Goal: Check status: Check status

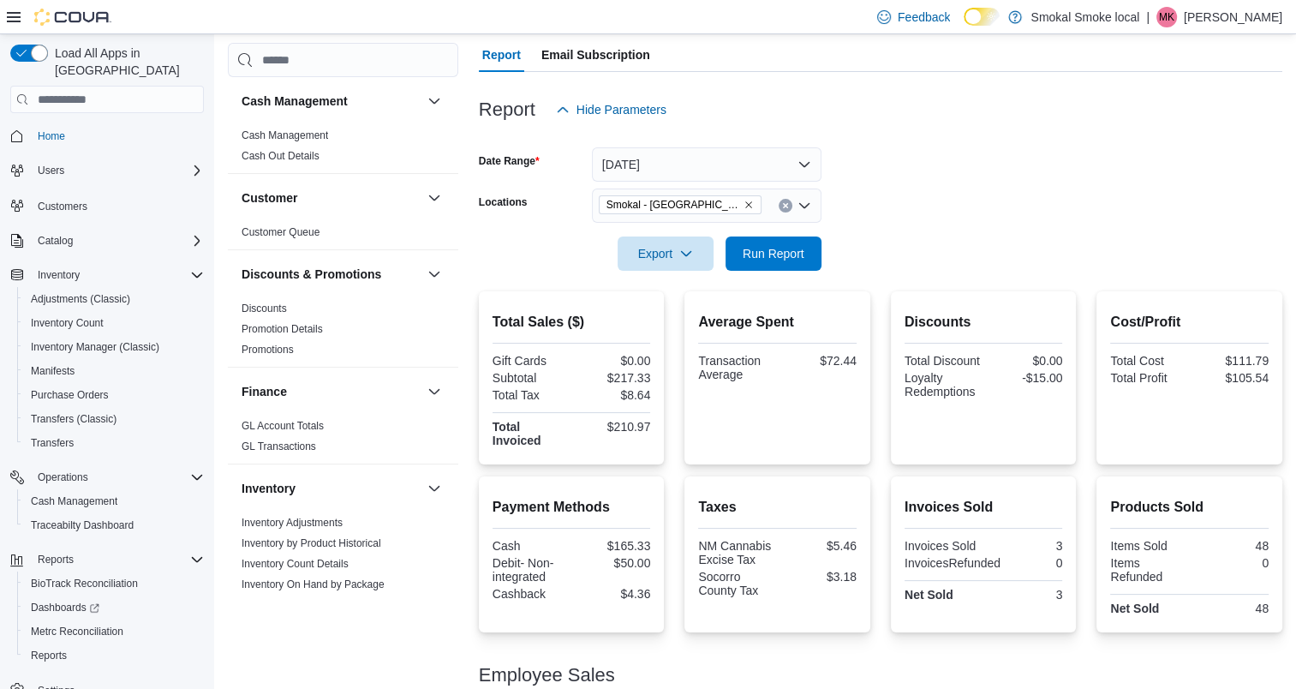
scroll to position [260, 0]
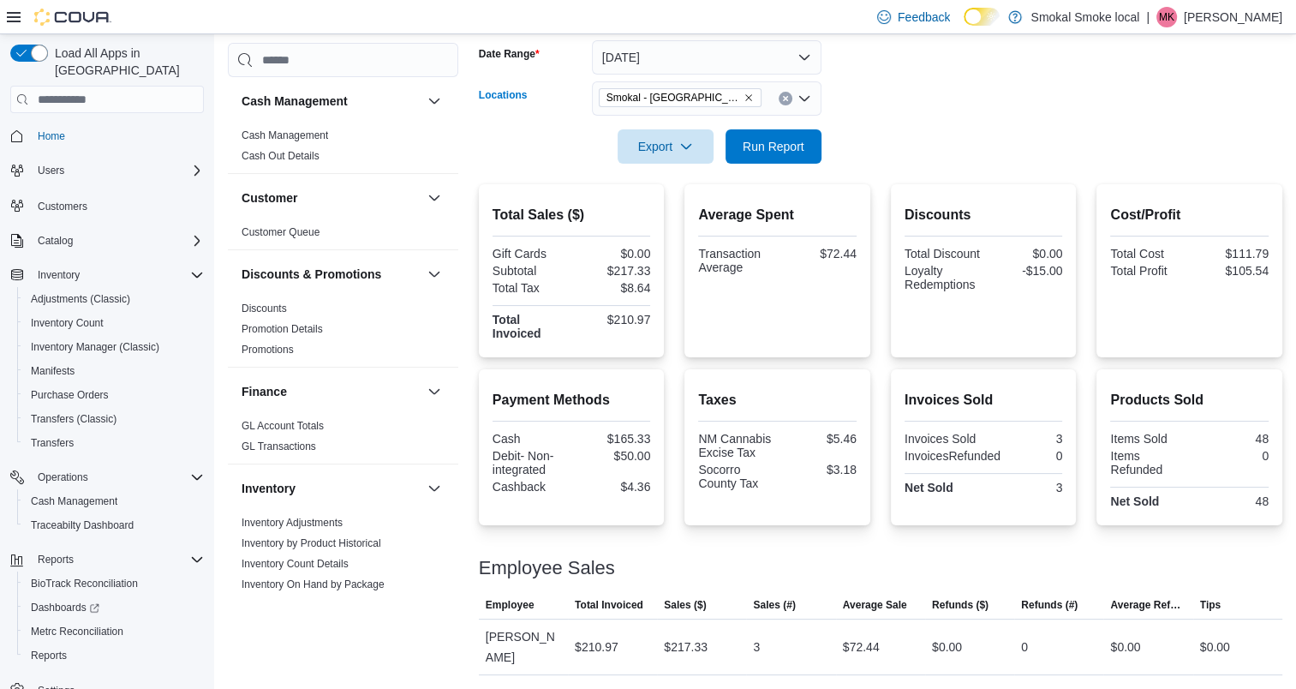
click at [743, 96] on icon "Remove Smokal - Socorro from selection in this group" at bounding box center [748, 98] width 10 height 10
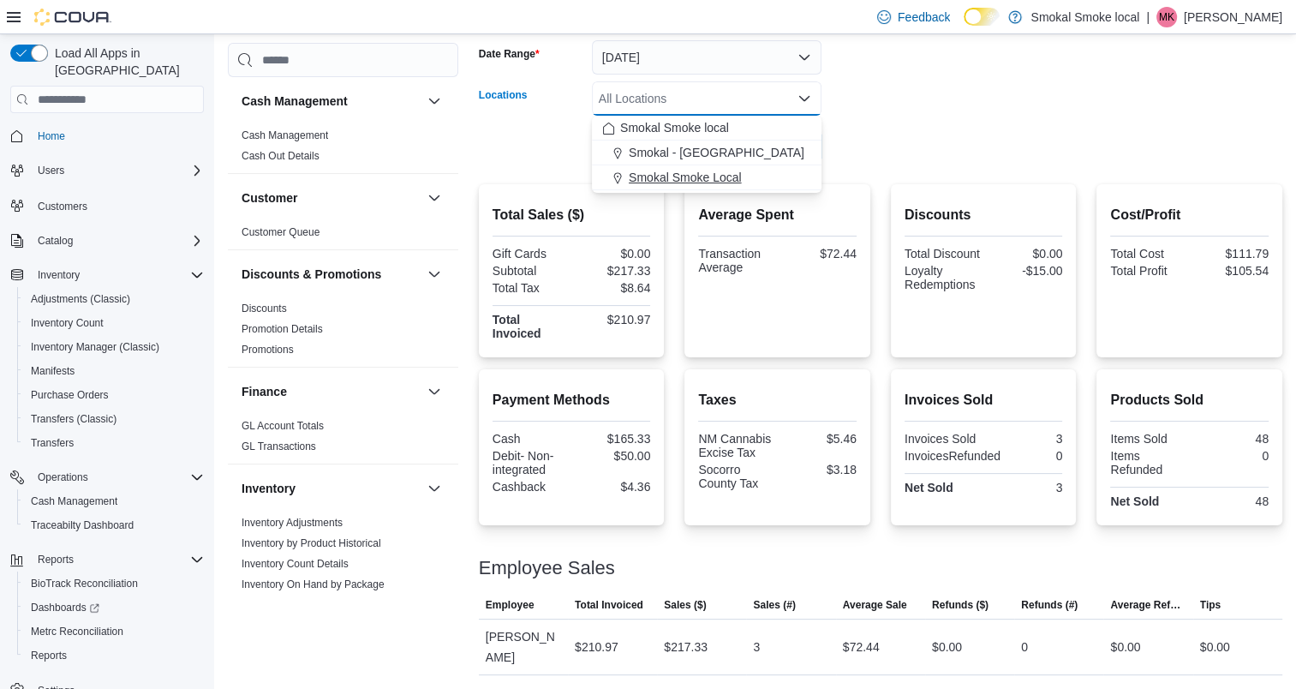
click at [686, 170] on span "Smokal Smoke Local" at bounding box center [685, 177] width 113 height 17
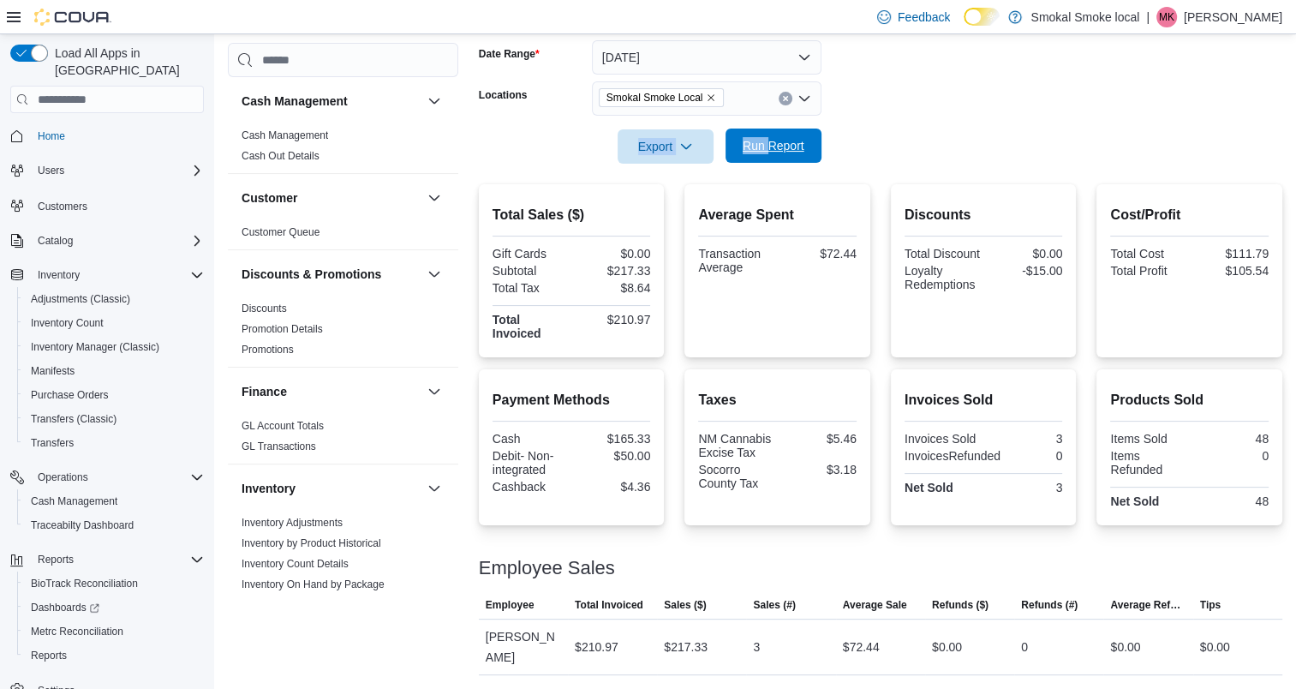
drag, startPoint x: 882, startPoint y: 122, endPoint x: 770, endPoint y: 147, distance: 114.9
click at [770, 147] on form "Date Range [DATE] Locations [GEOGRAPHIC_DATA] Smoke Local Export Run Report" at bounding box center [880, 92] width 803 height 144
click at [770, 147] on span "Run Report" at bounding box center [774, 145] width 62 height 17
click at [710, 96] on icon "Remove Smokal Smoke Local from selection in this group" at bounding box center [711, 98] width 10 height 10
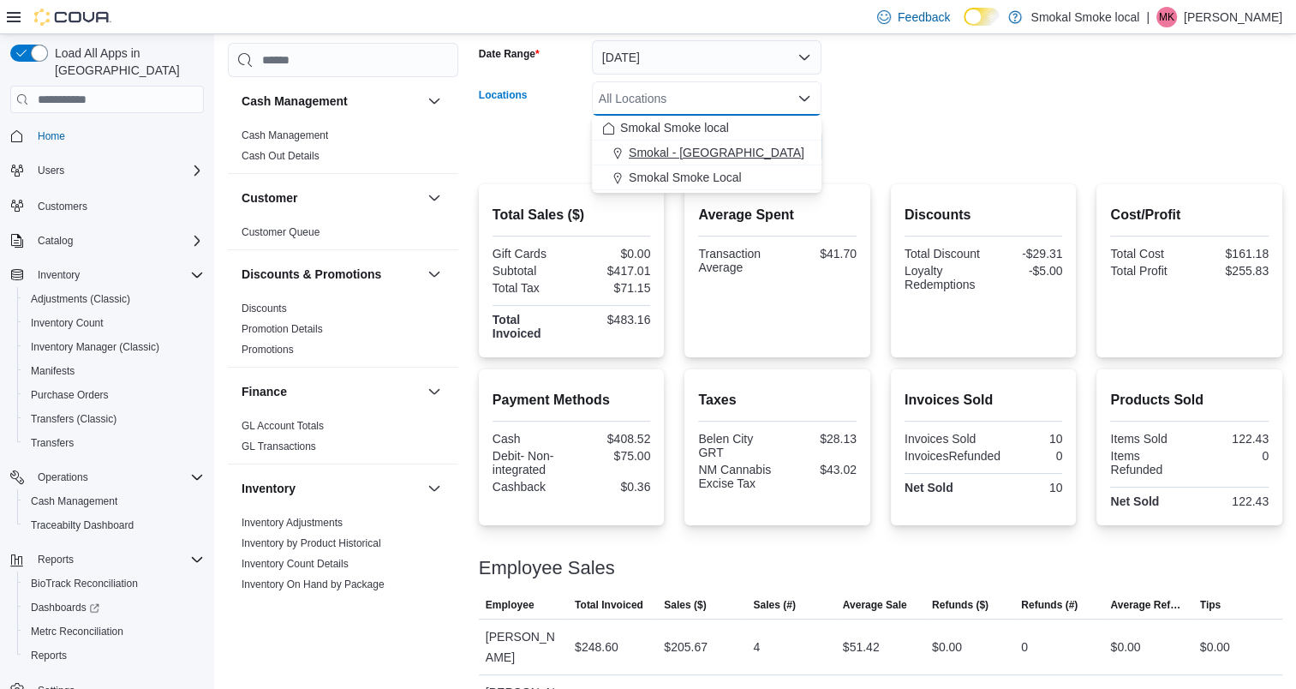
click at [698, 151] on span "Smokal - [GEOGRAPHIC_DATA]" at bounding box center [717, 152] width 176 height 17
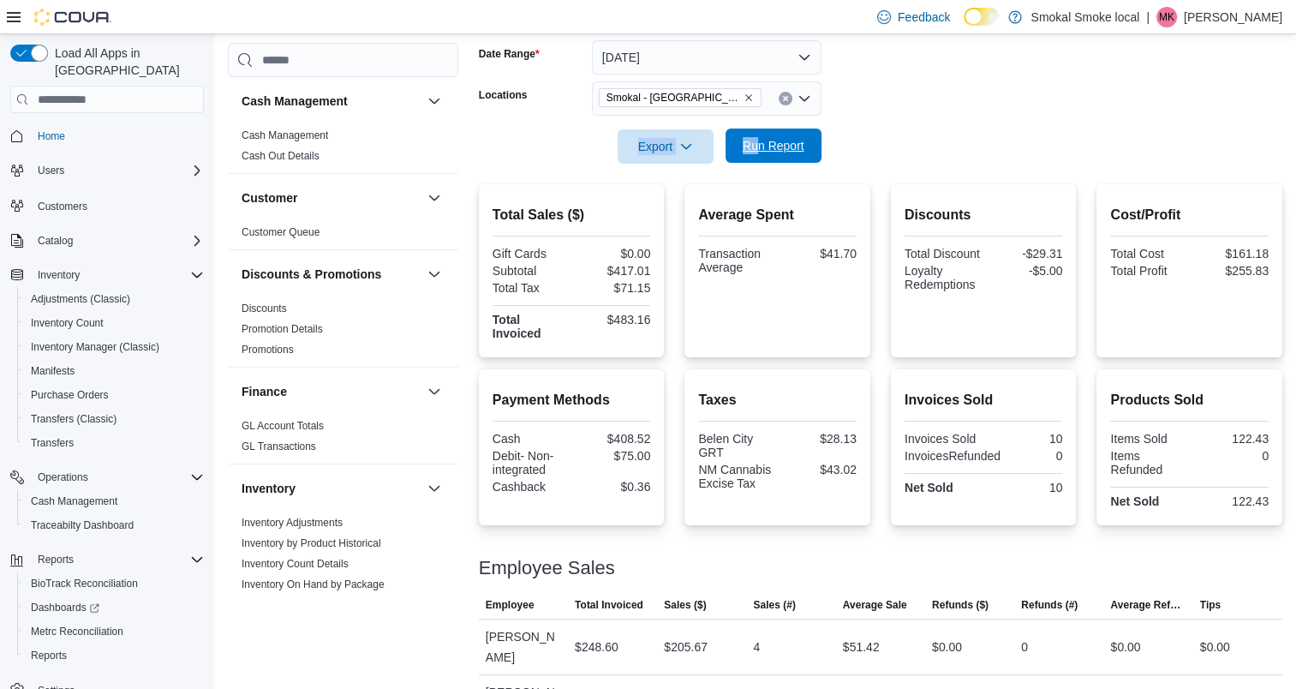
drag, startPoint x: 910, startPoint y: 111, endPoint x: 760, endPoint y: 151, distance: 155.8
click at [760, 151] on form "Date Range [DATE] Locations [GEOGRAPHIC_DATA] - [GEOGRAPHIC_DATA] Export Run Re…" at bounding box center [880, 92] width 803 height 144
click at [760, 151] on span "Run Report" at bounding box center [774, 145] width 62 height 17
